Goal: Transaction & Acquisition: Purchase product/service

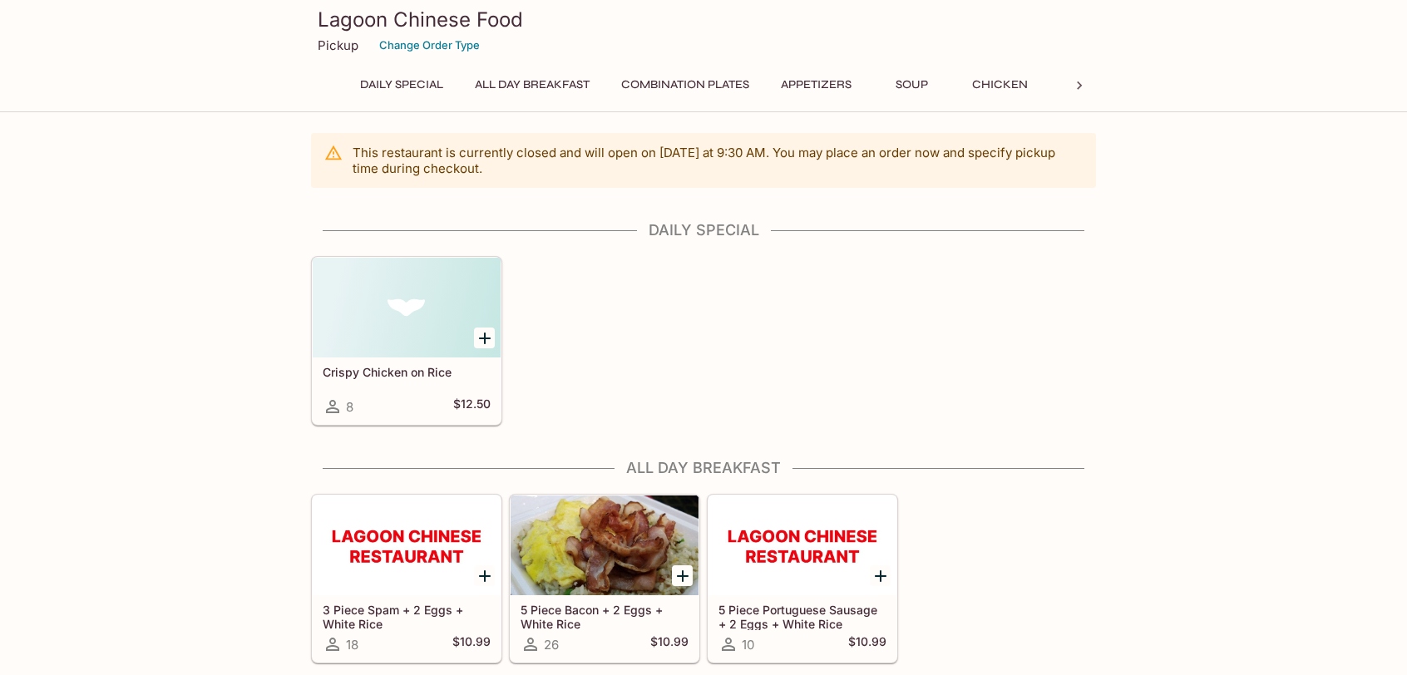
click at [713, 87] on button "Combination Plates" at bounding box center [685, 84] width 146 height 23
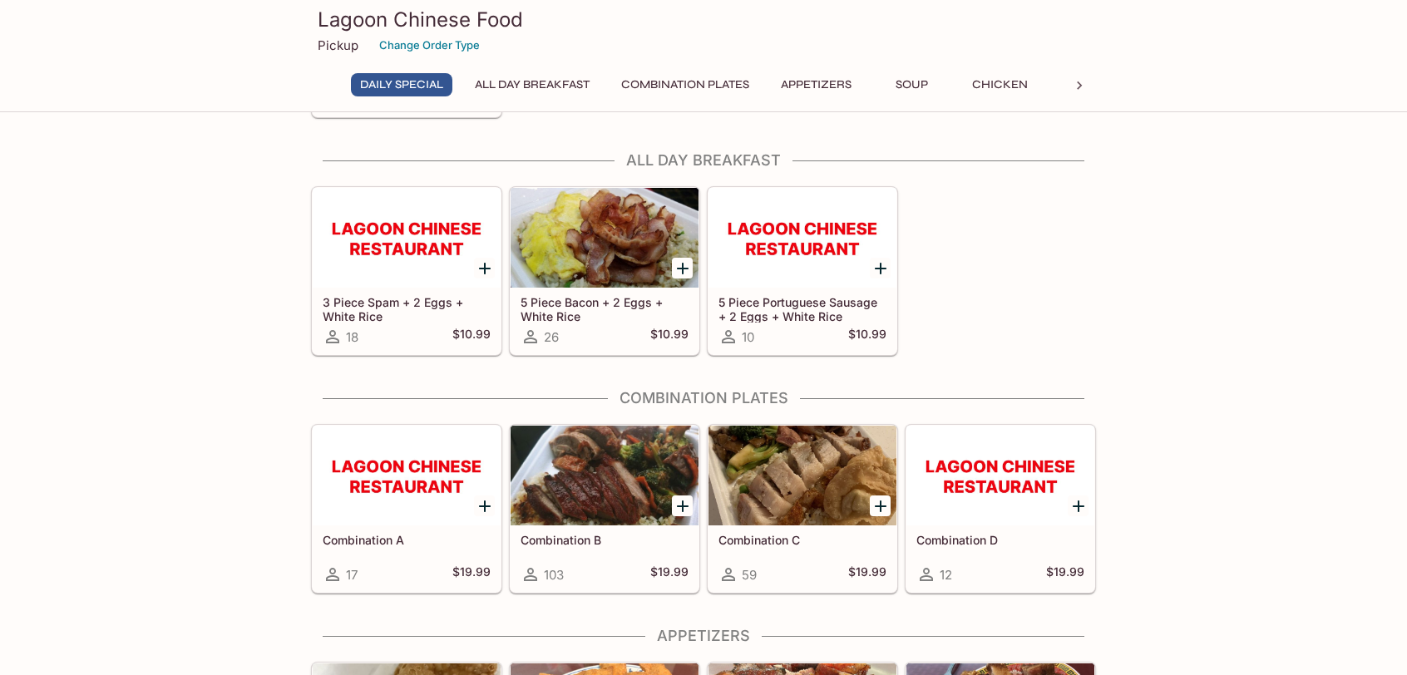
scroll to position [306, 0]
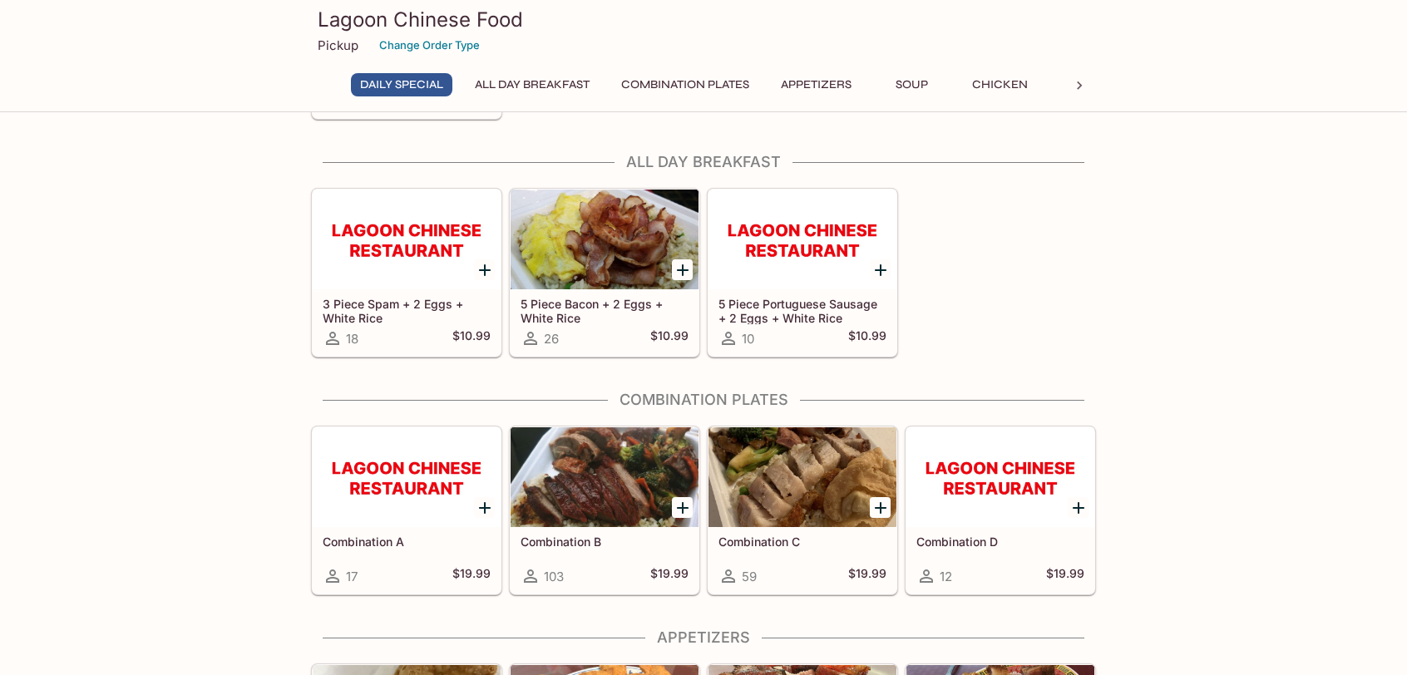
click at [1073, 82] on icon at bounding box center [1079, 85] width 17 height 17
click at [330, 87] on icon at bounding box center [327, 85] width 17 height 17
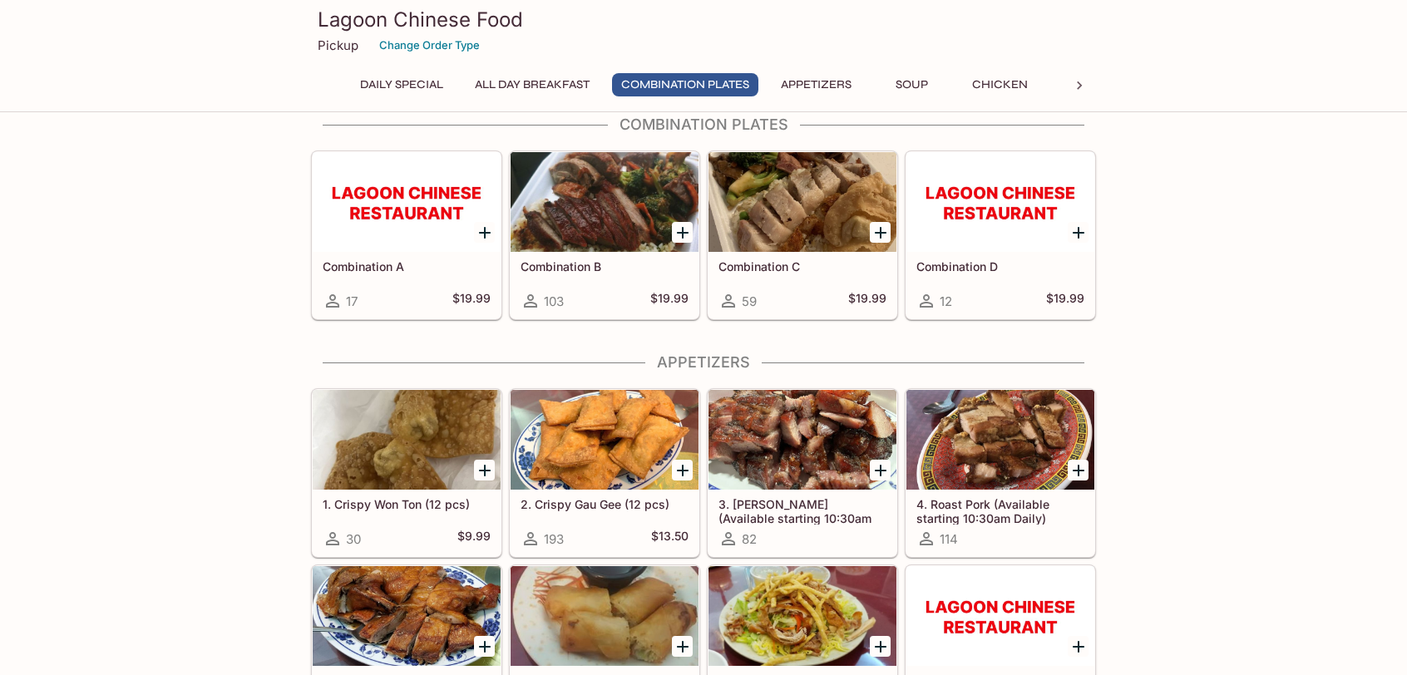
scroll to position [555, 0]
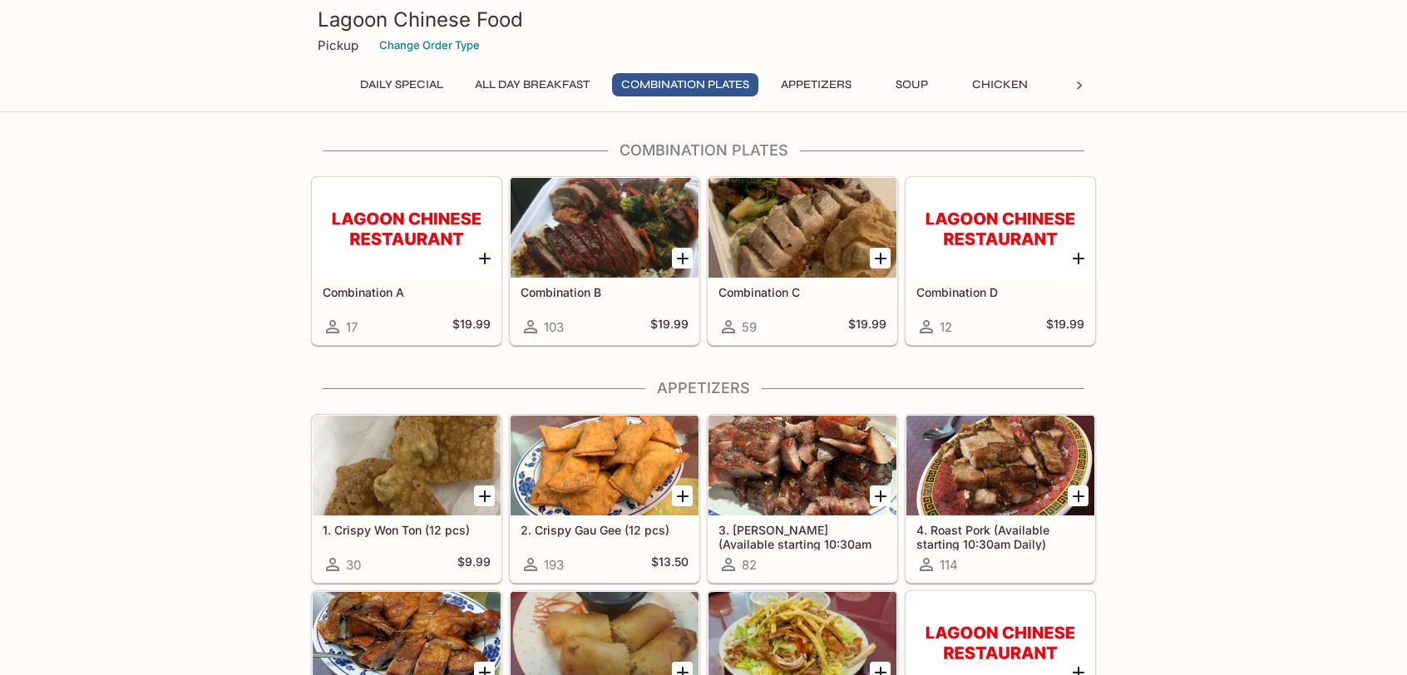
click at [424, 86] on button "Daily Special" at bounding box center [401, 84] width 101 height 23
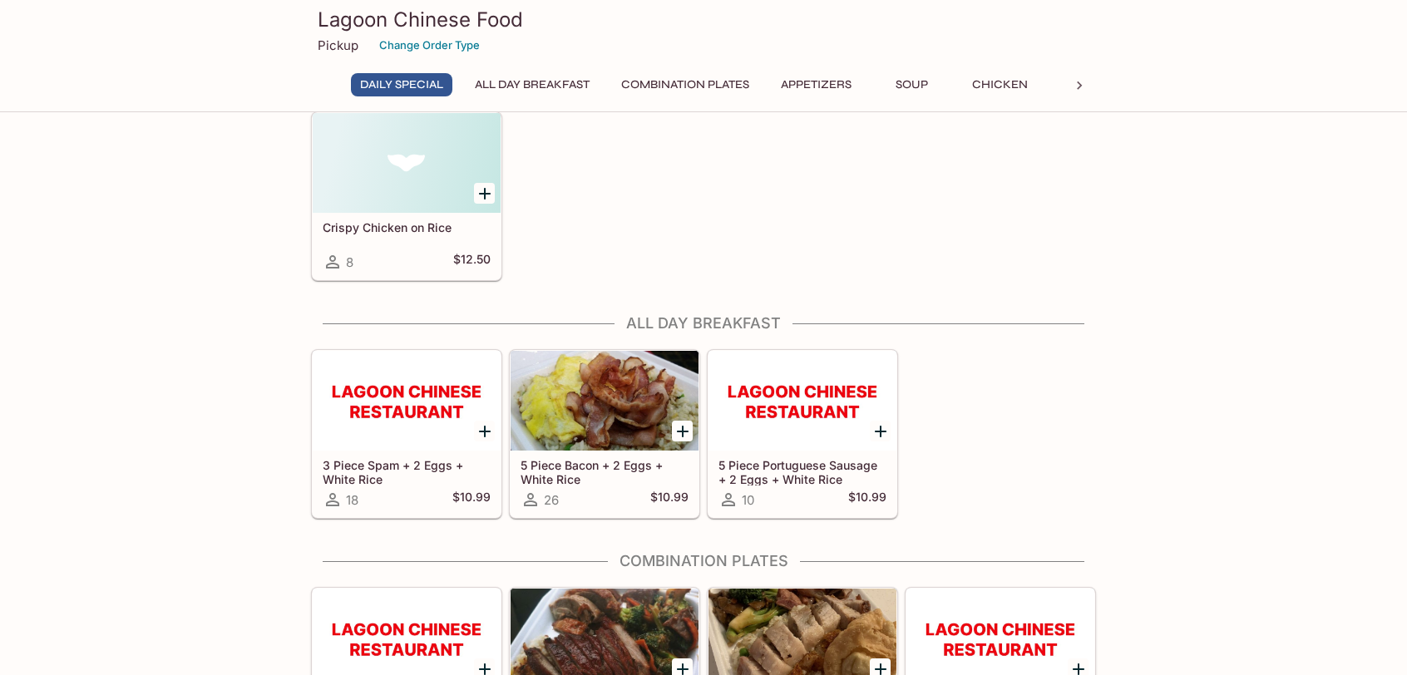
scroll to position [80, 0]
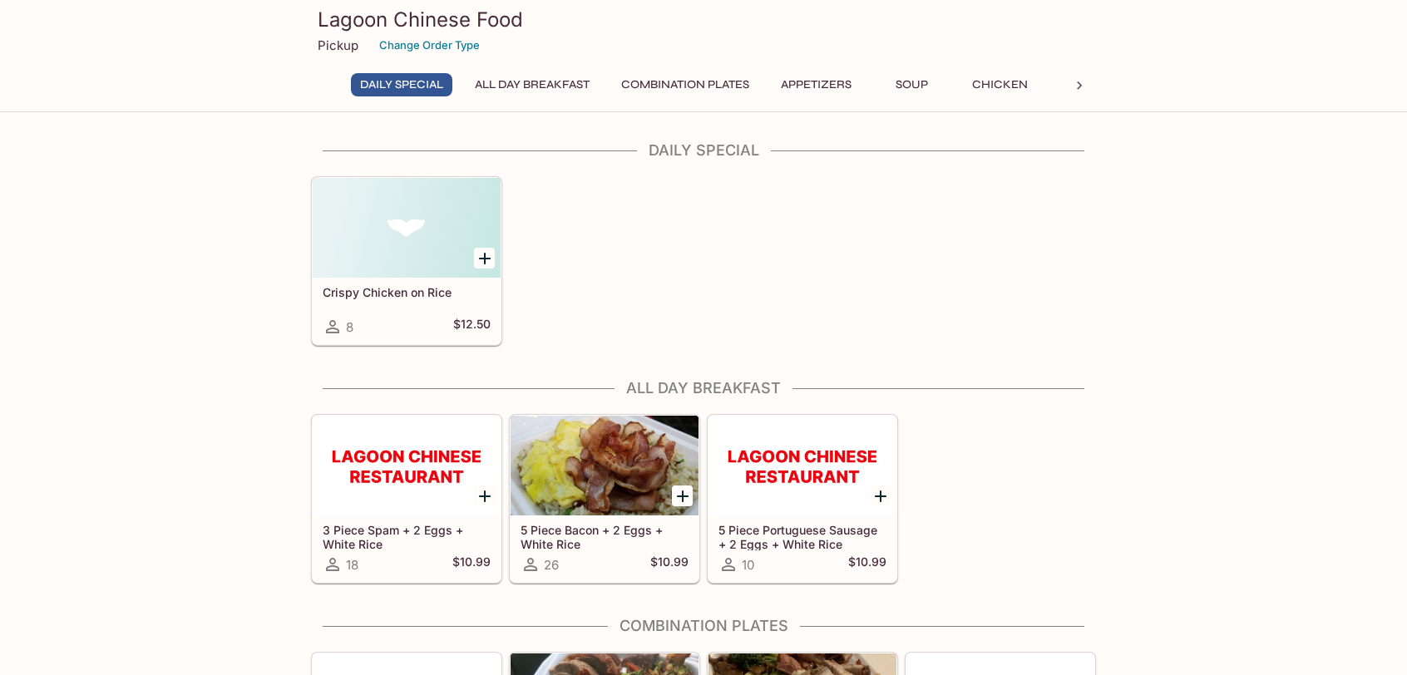
click at [426, 249] on div at bounding box center [407, 228] width 188 height 100
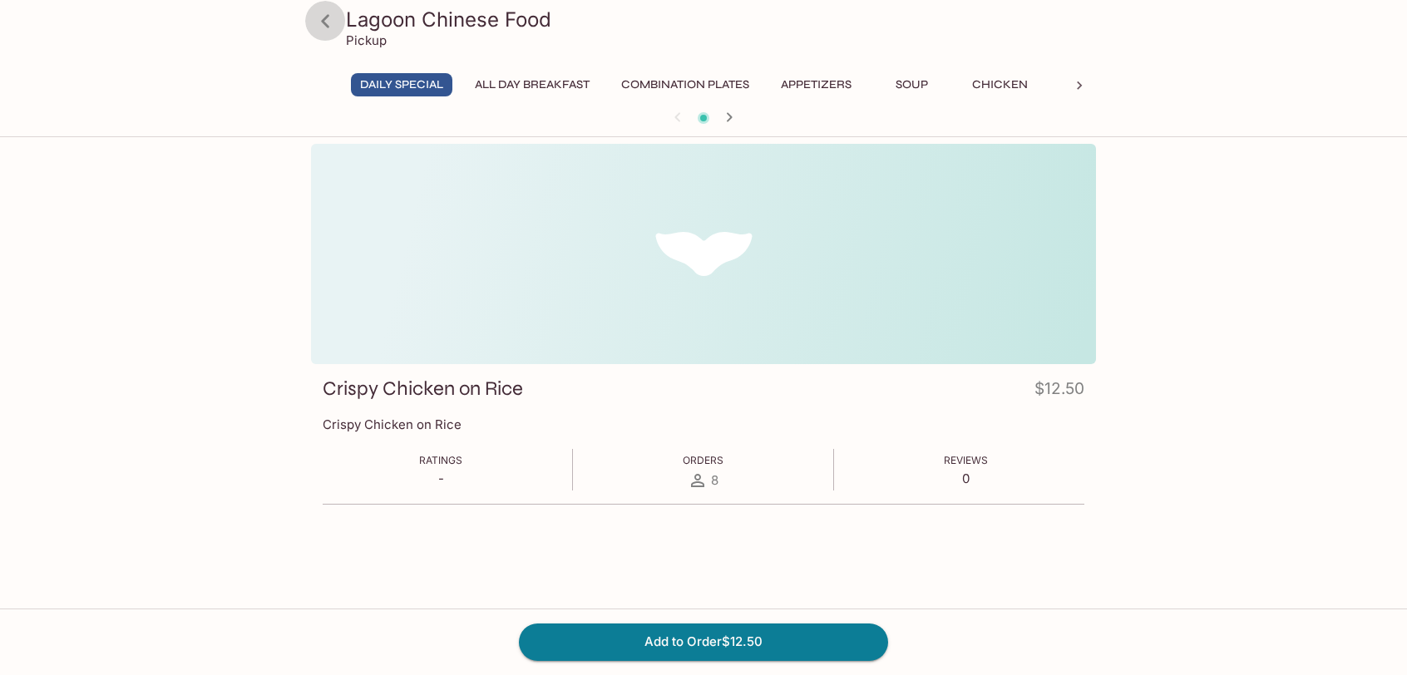
click at [322, 14] on icon at bounding box center [325, 21] width 29 height 29
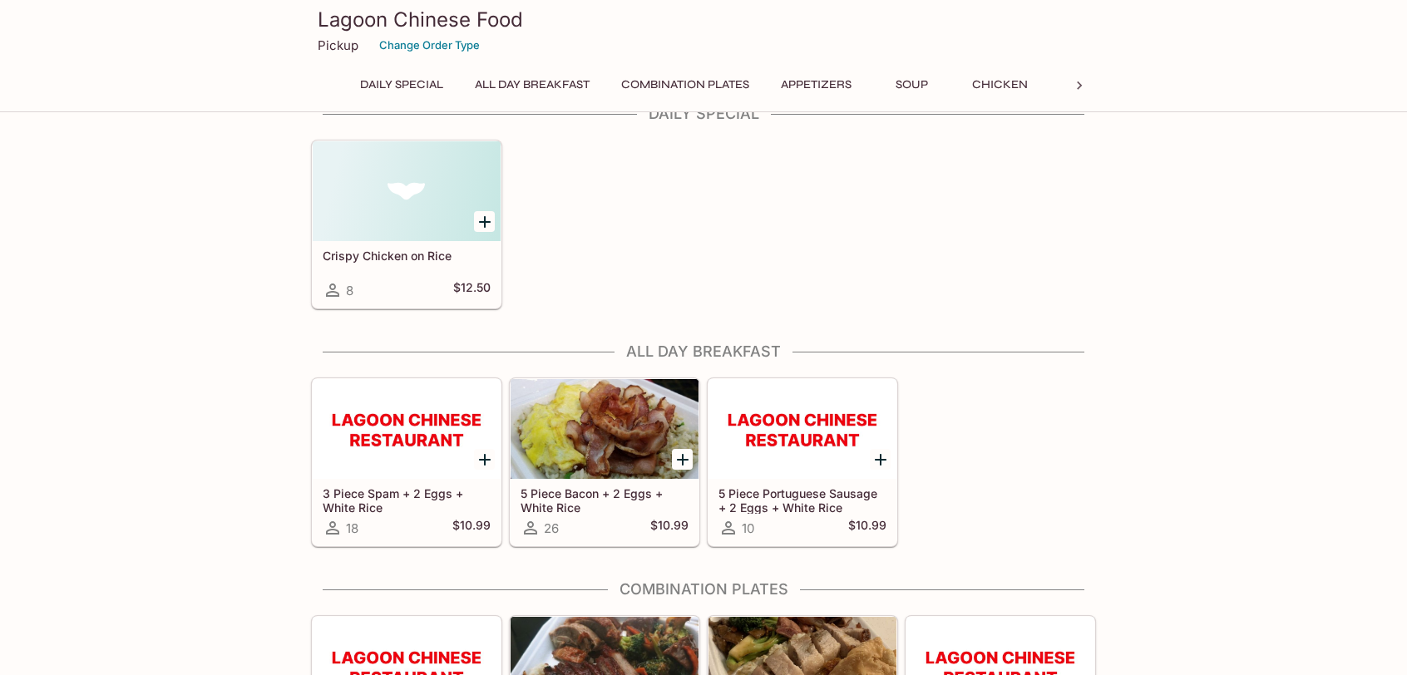
scroll to position [166, 0]
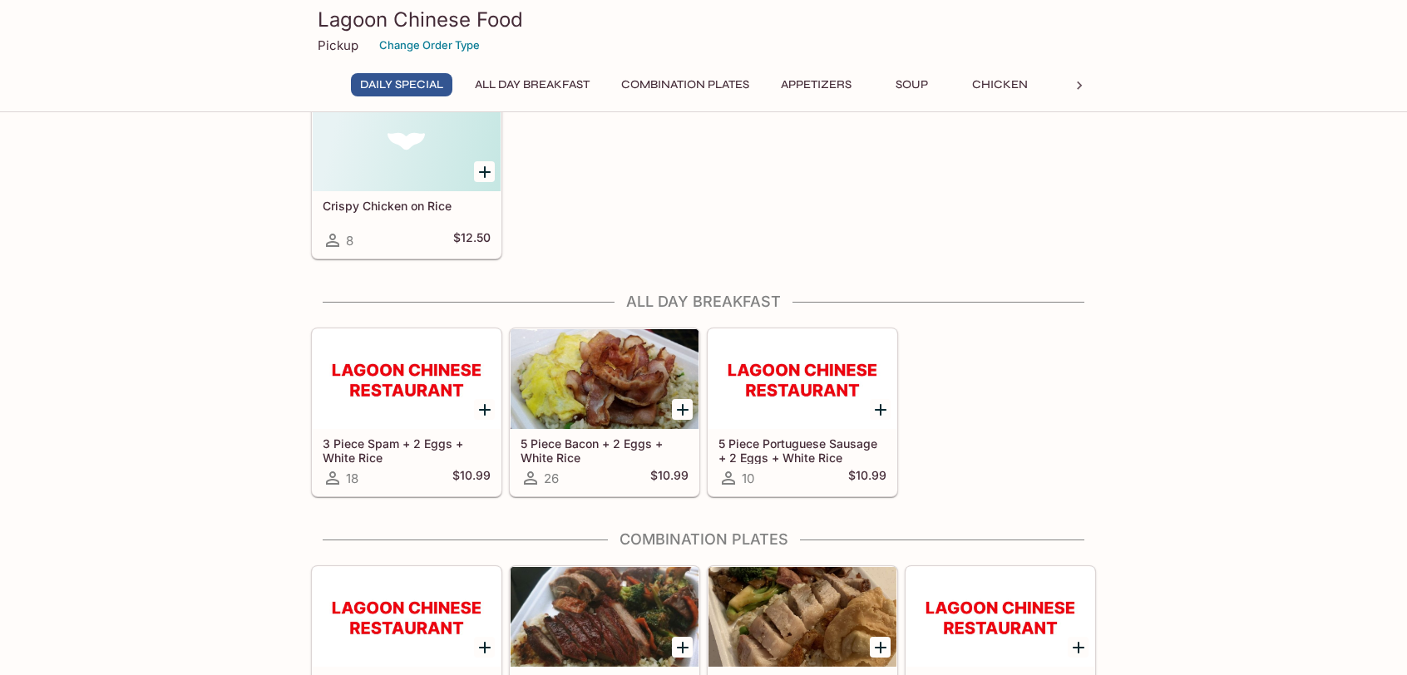
click at [800, 414] on div at bounding box center [802, 379] width 188 height 100
